Goal: Navigation & Orientation: Find specific page/section

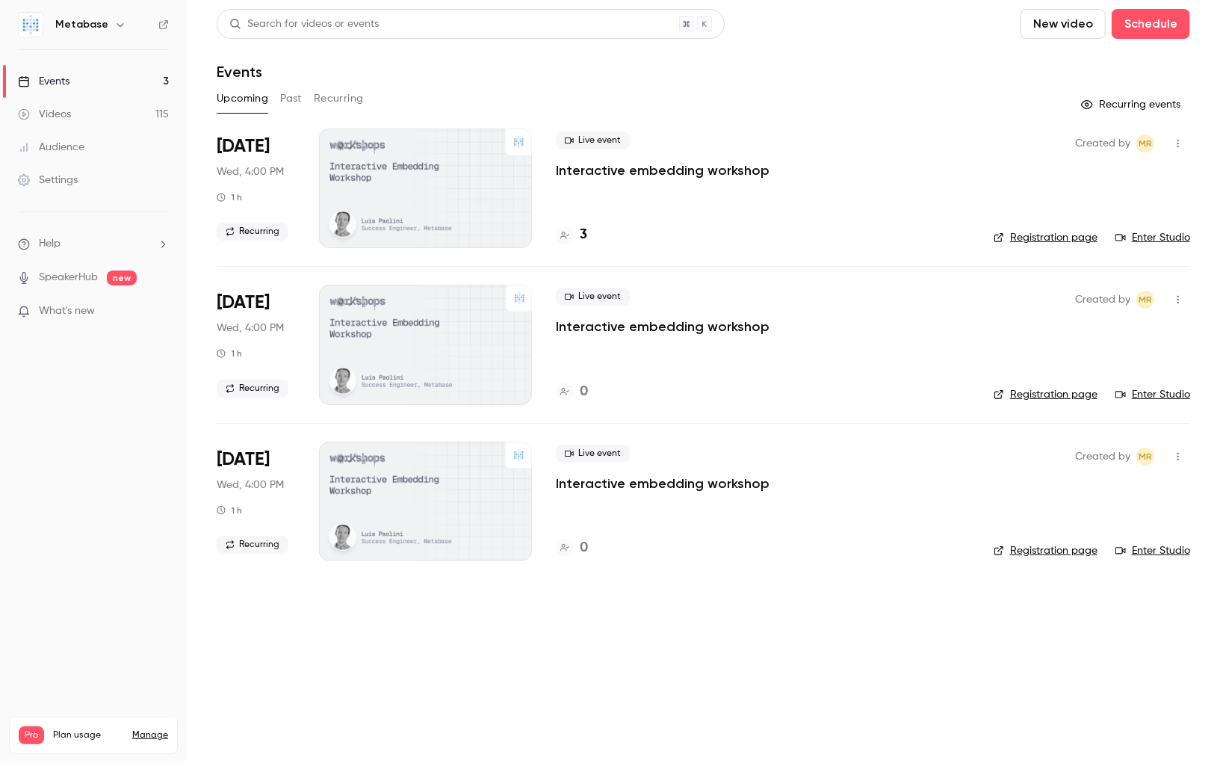
click at [64, 112] on div "Videos" at bounding box center [44, 114] width 53 height 15
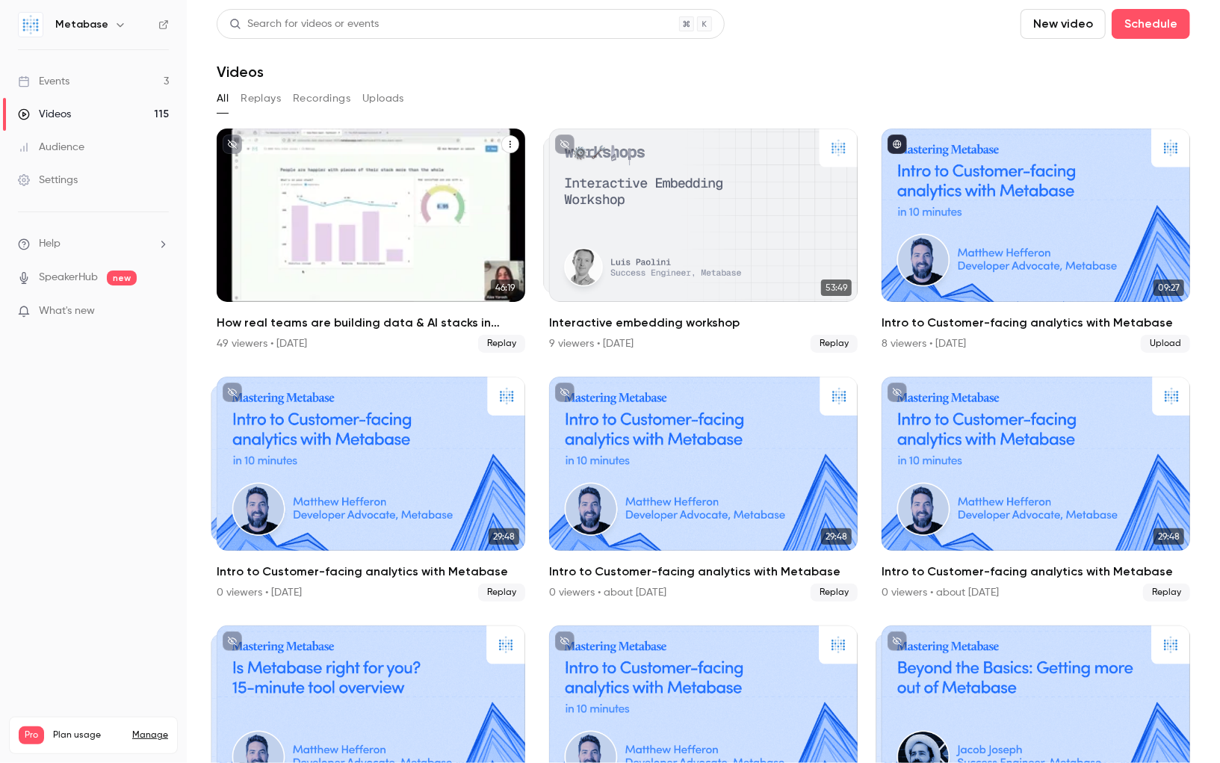
click at [509, 147] on icon "How real teams are building data & AI stacks in 2025" at bounding box center [510, 144] width 9 height 9
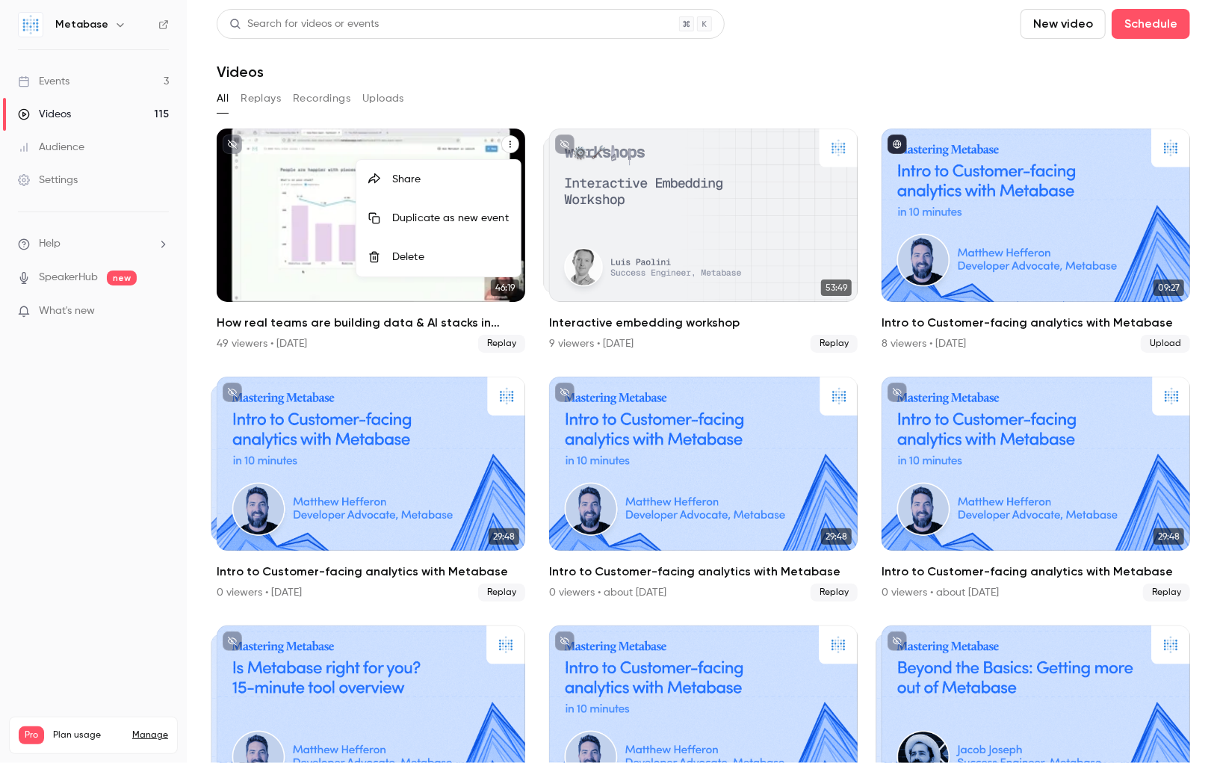
click at [985, 219] on div at bounding box center [610, 381] width 1220 height 763
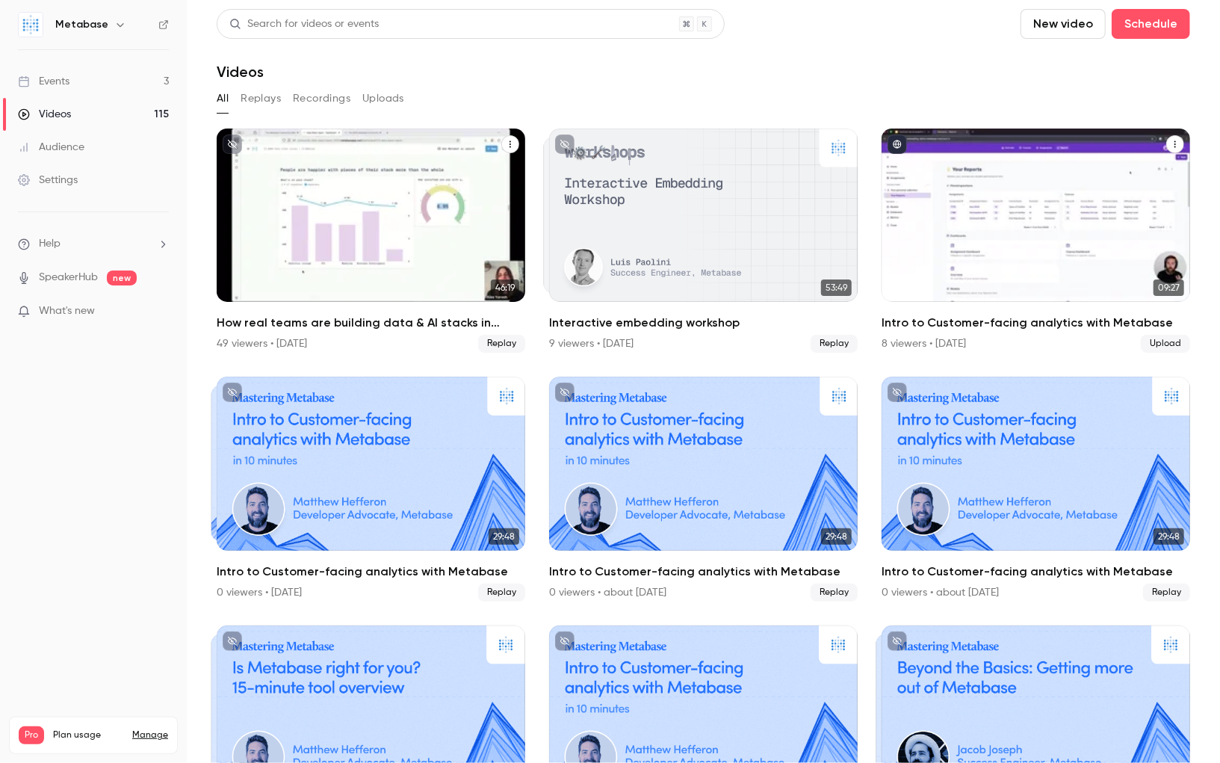
click at [977, 173] on div "Intro to Customer-facing analytics with Metabase" at bounding box center [1036, 214] width 309 height 173
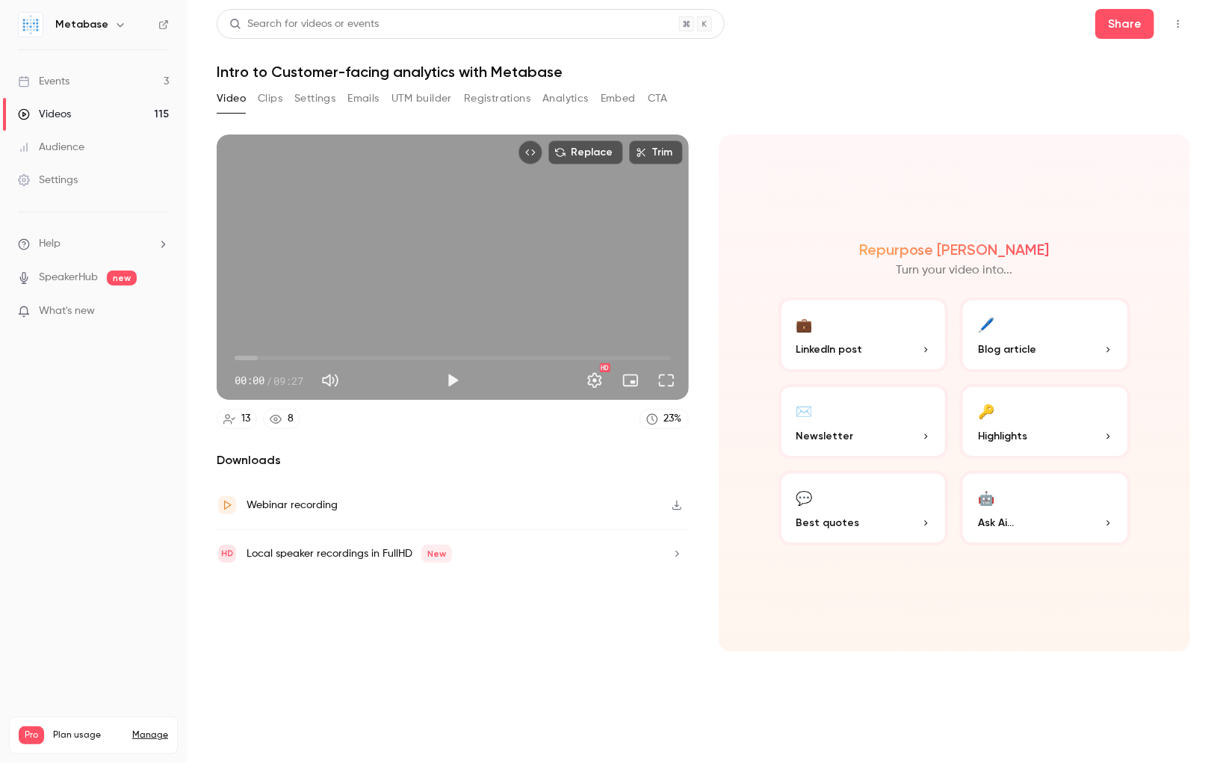
click at [326, 103] on button "Settings" at bounding box center [314, 99] width 41 height 24
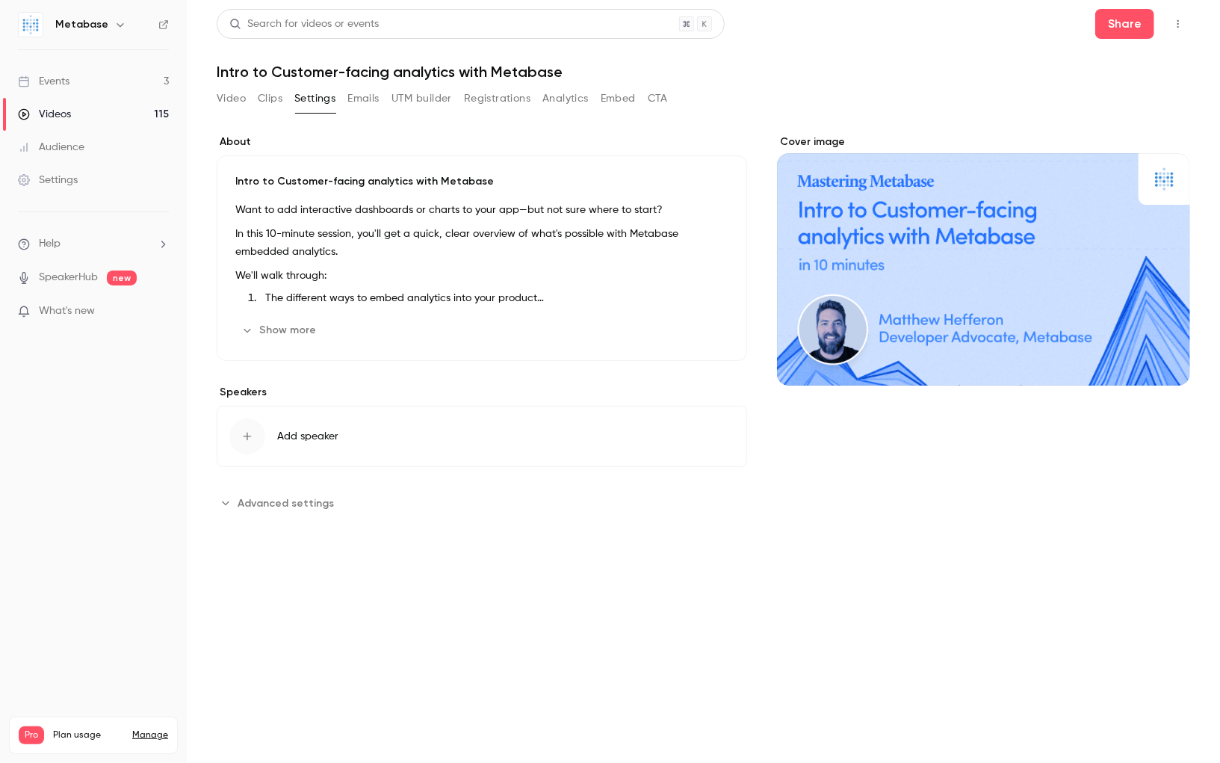
click at [263, 98] on button "Clips" at bounding box center [270, 99] width 25 height 24
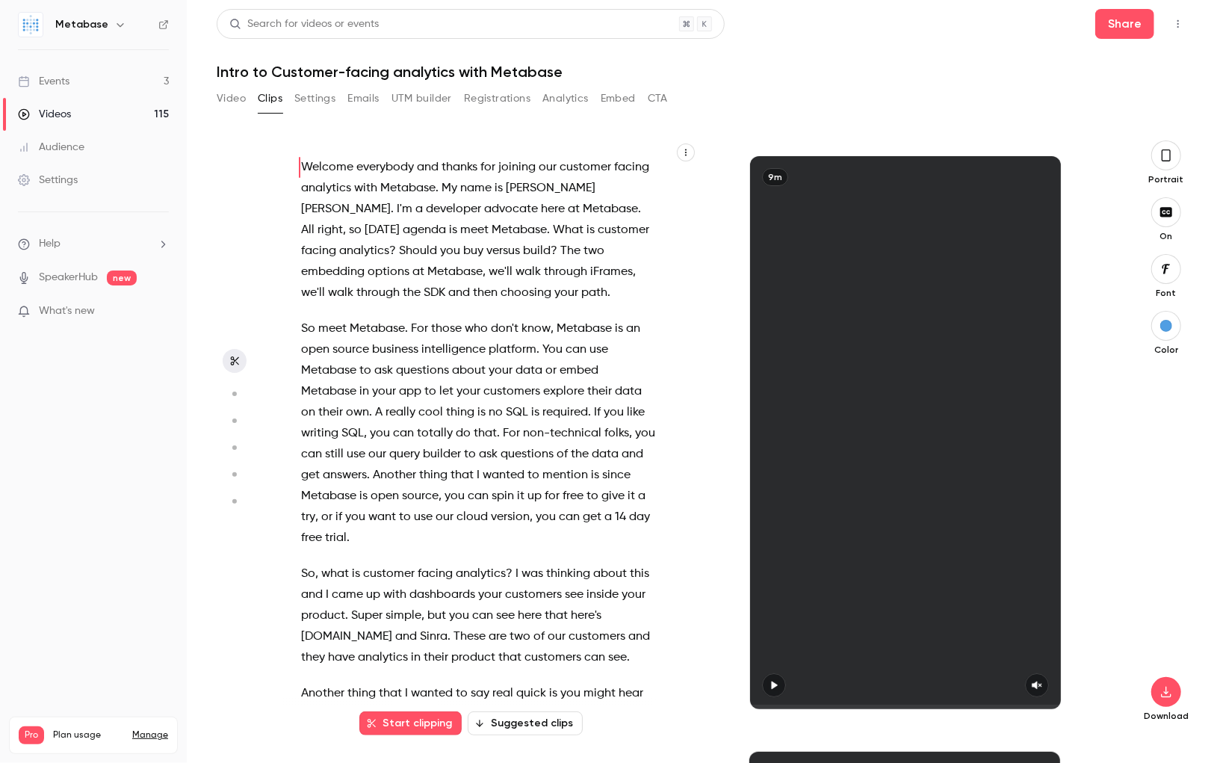
click at [364, 101] on button "Emails" at bounding box center [362, 99] width 31 height 24
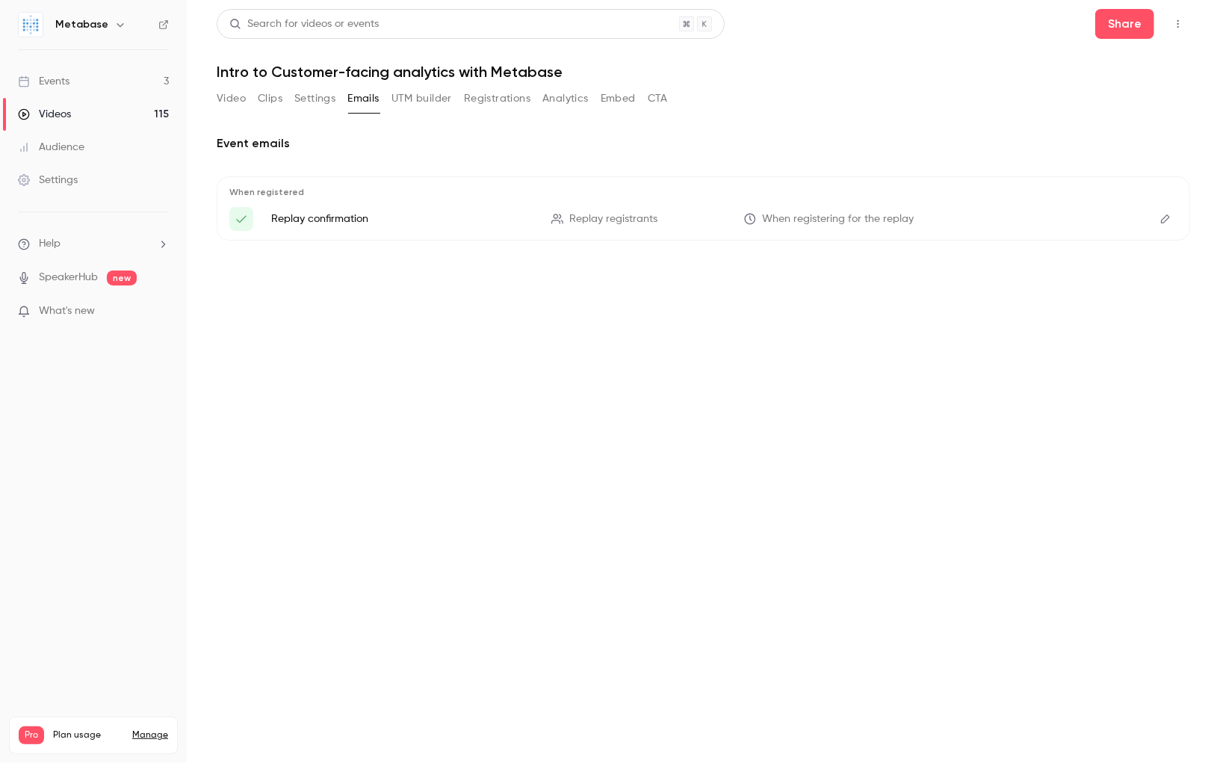
click at [481, 98] on button "Registrations" at bounding box center [497, 99] width 66 height 24
